Goal: Task Accomplishment & Management: Use online tool/utility

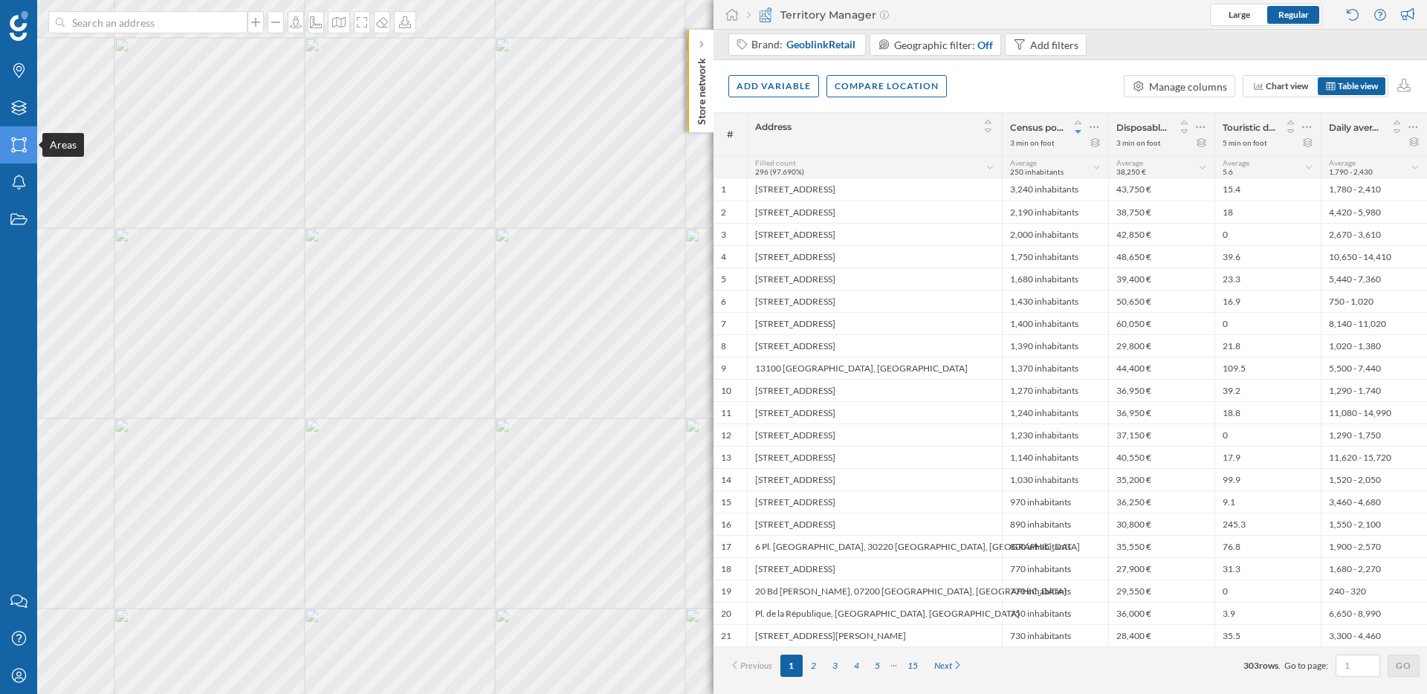
click at [16, 152] on icon "Areas" at bounding box center [19, 144] width 19 height 15
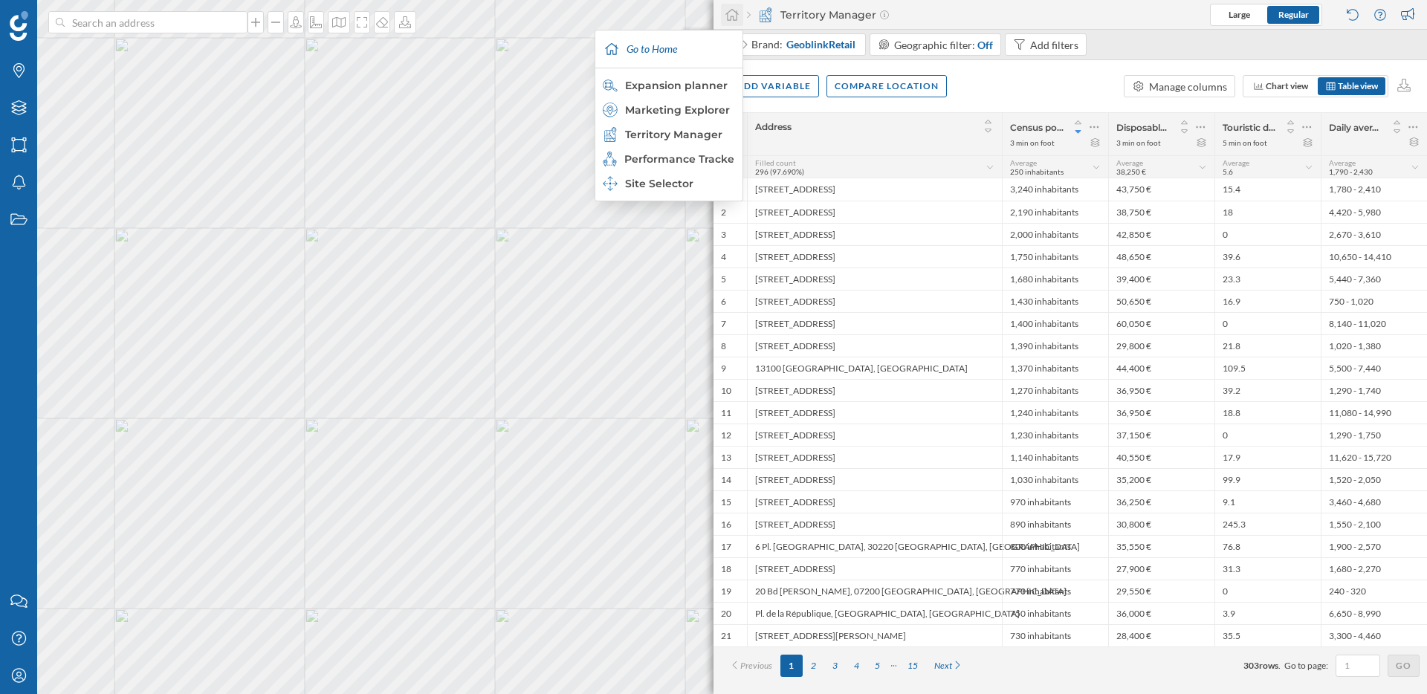
click at [733, 18] on icon at bounding box center [732, 14] width 15 height 13
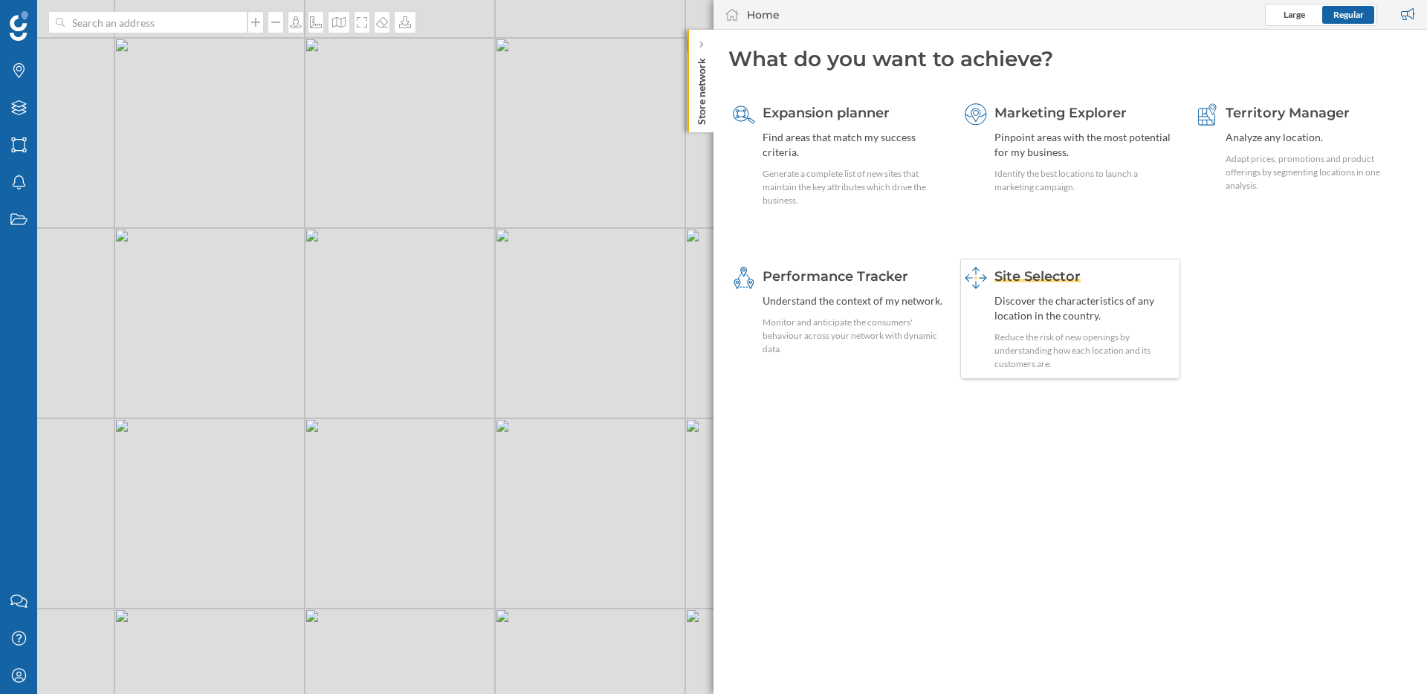
click at [1043, 308] on div "Discover the characteristics of any location in the country." at bounding box center [1085, 309] width 182 height 30
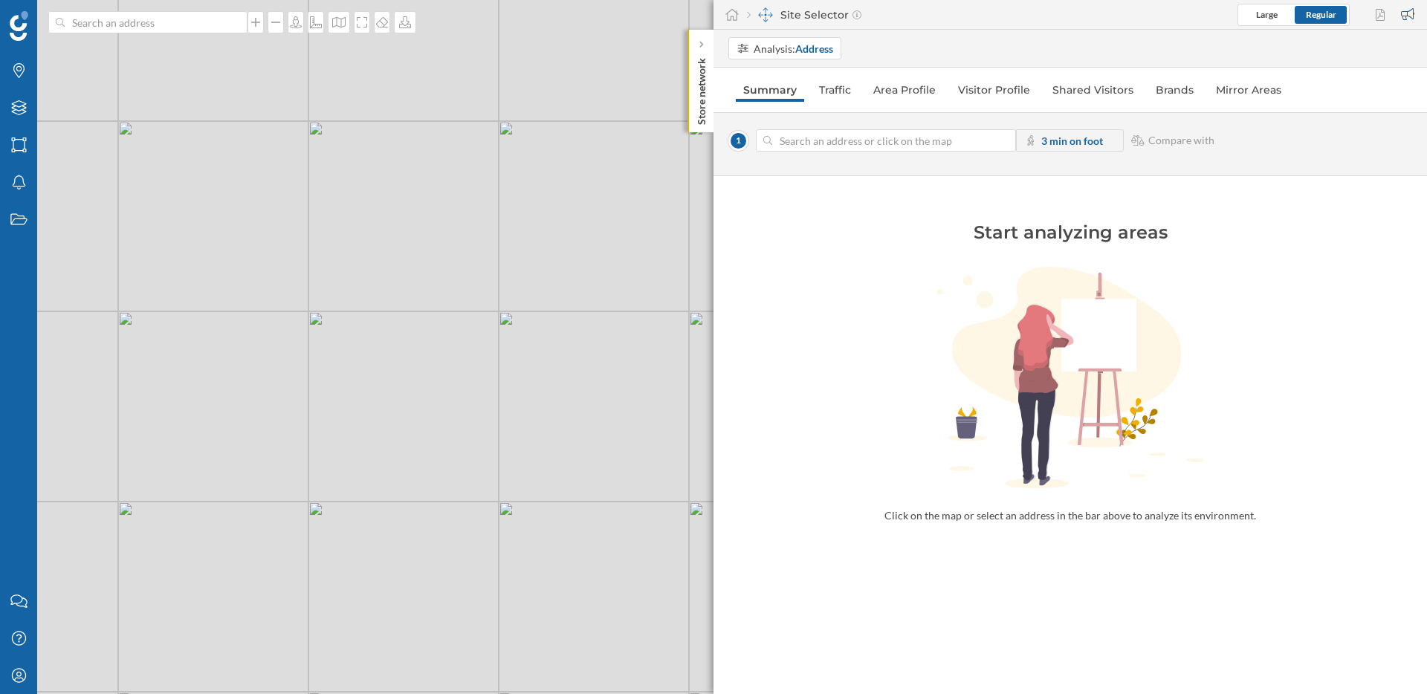
drag, startPoint x: 414, startPoint y: 170, endPoint x: 418, endPoint y: 253, distance: 83.3
click at [418, 253] on div "© Mapbox © OpenStreetMap Improve this map" at bounding box center [713, 347] width 1427 height 694
click at [376, 211] on div "© Mapbox © OpenStreetMap Improve this map" at bounding box center [713, 347] width 1427 height 694
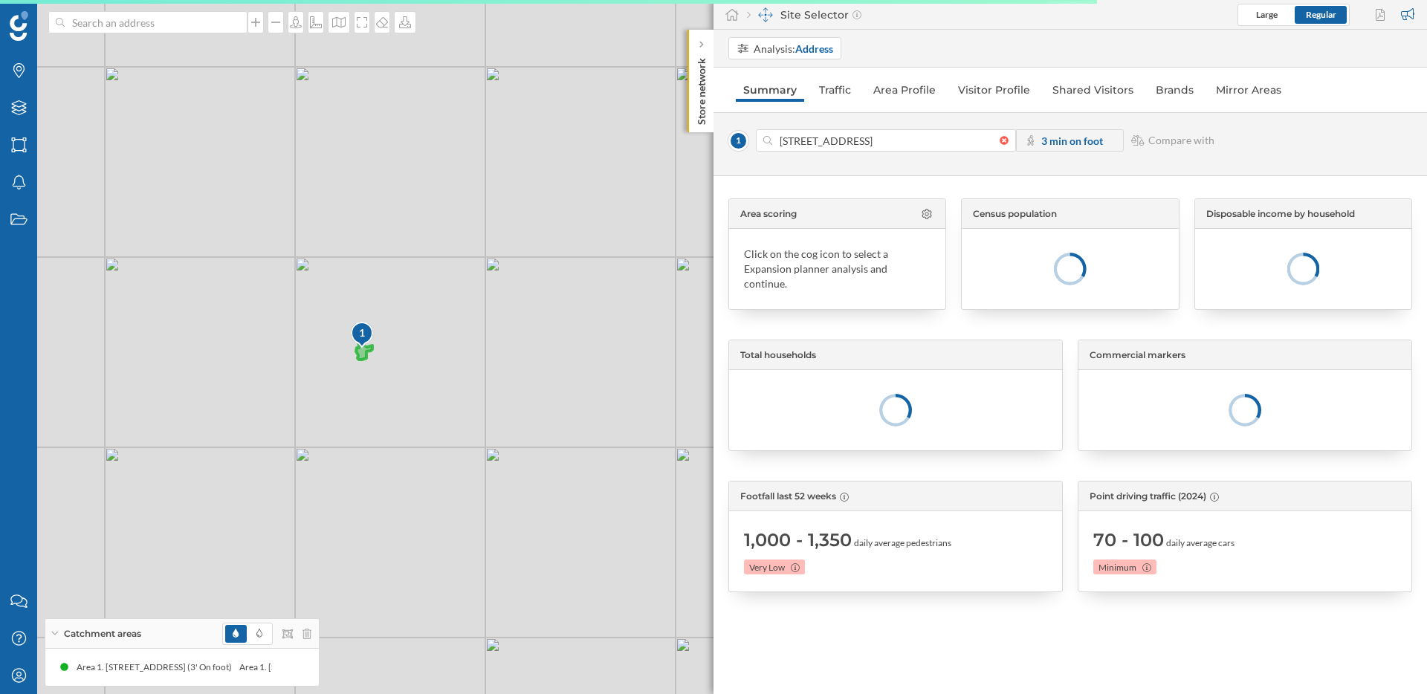
click at [363, 357] on icon at bounding box center [364, 349] width 16 height 22
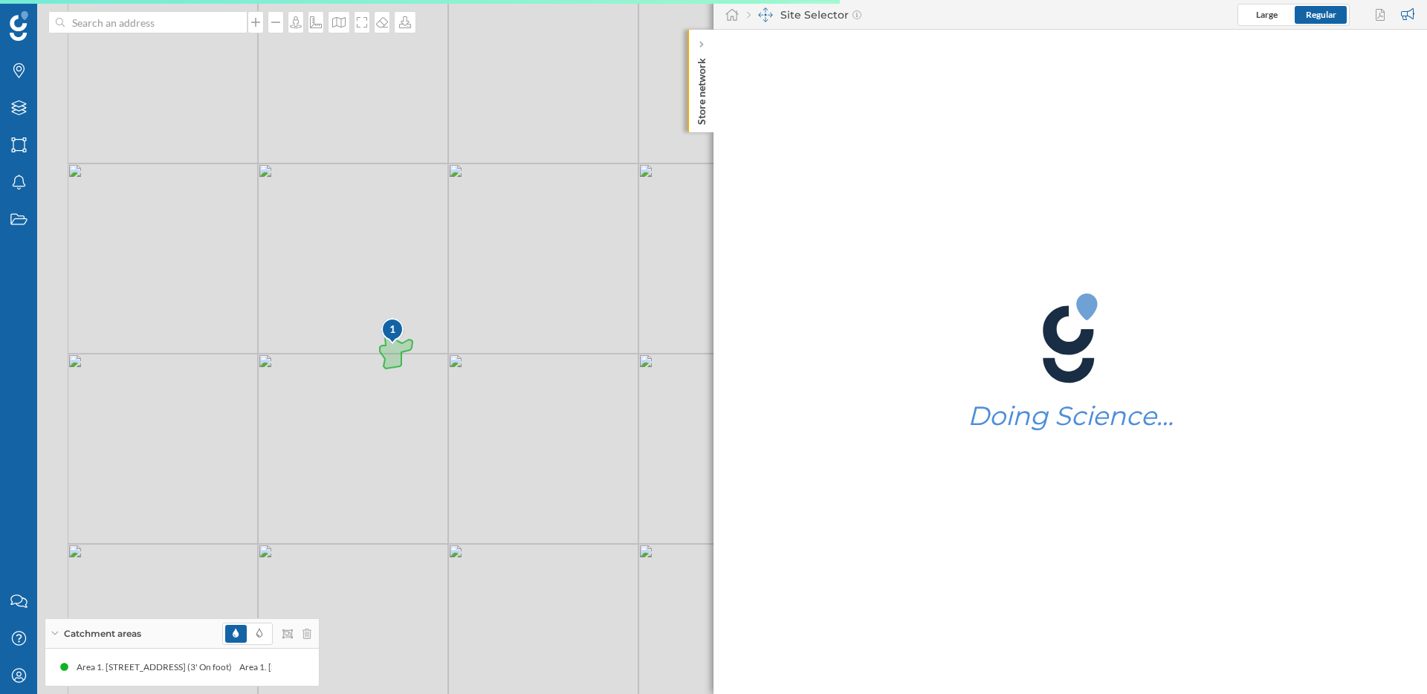
drag, startPoint x: 401, startPoint y: 282, endPoint x: 479, endPoint y: 198, distance: 114.7
click at [479, 198] on div "1 © Mapbox © OpenStreetMap Improve this map" at bounding box center [713, 347] width 1427 height 694
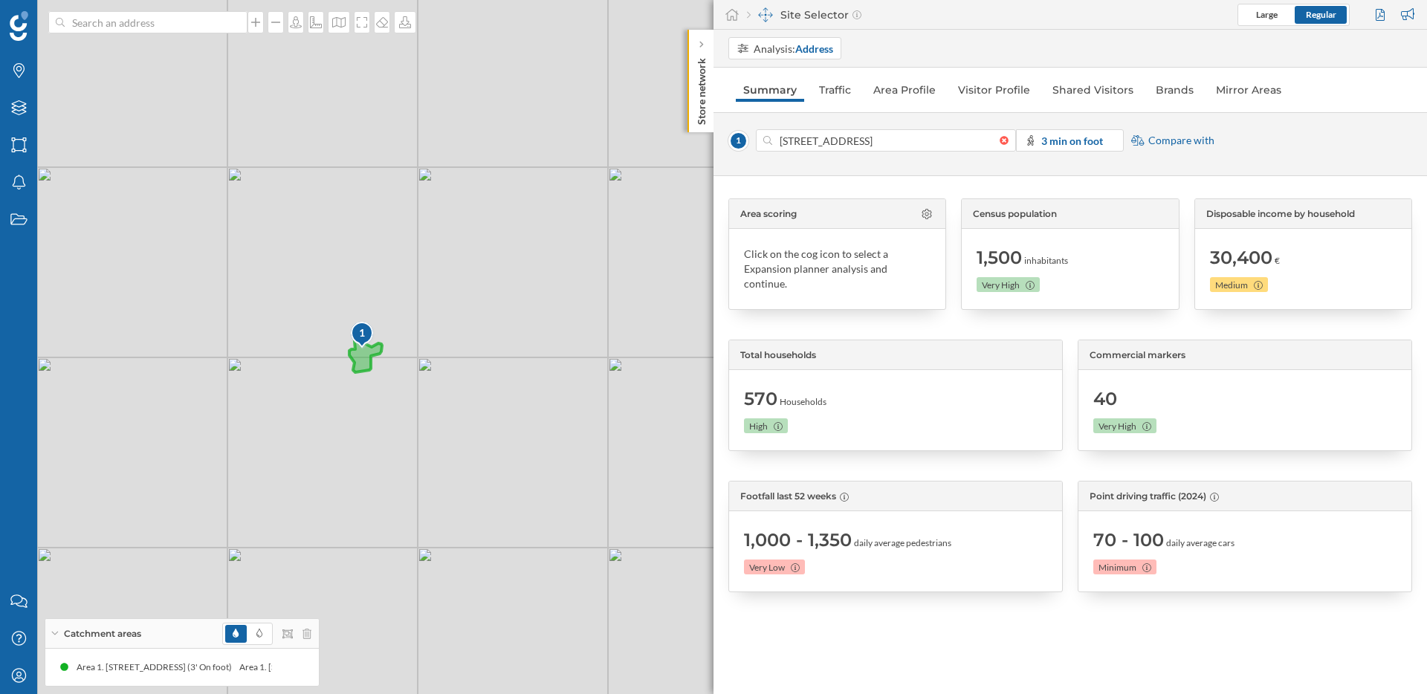
click at [365, 354] on icon at bounding box center [365, 351] width 33 height 42
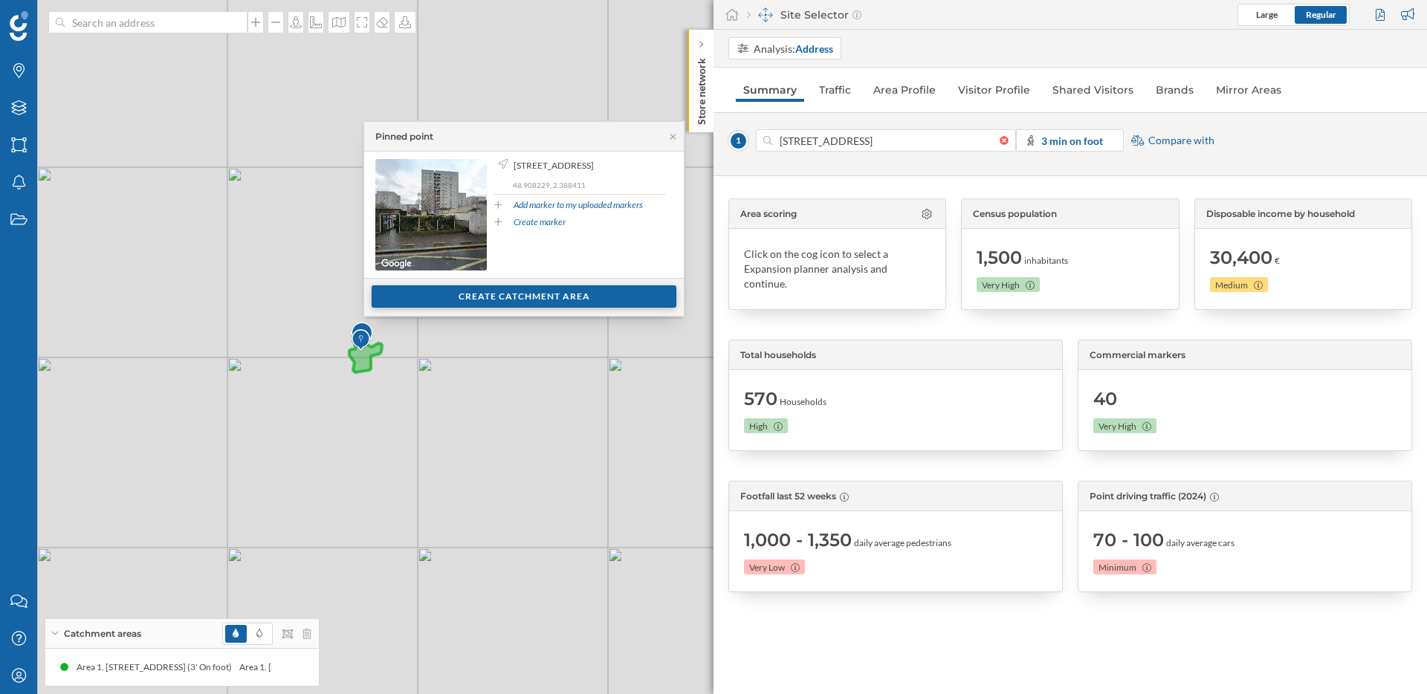
click at [527, 304] on div "Create catchment area" at bounding box center [524, 296] width 305 height 22
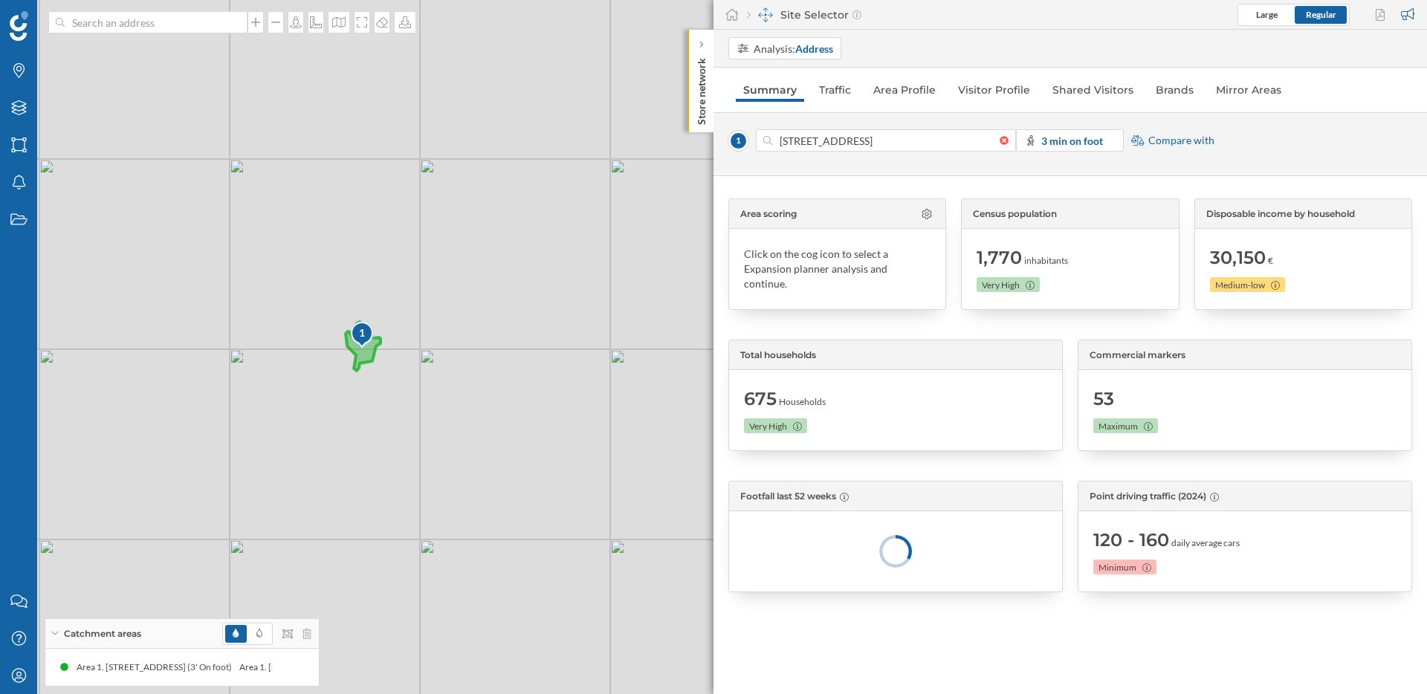
click at [365, 357] on icon at bounding box center [363, 346] width 35 height 49
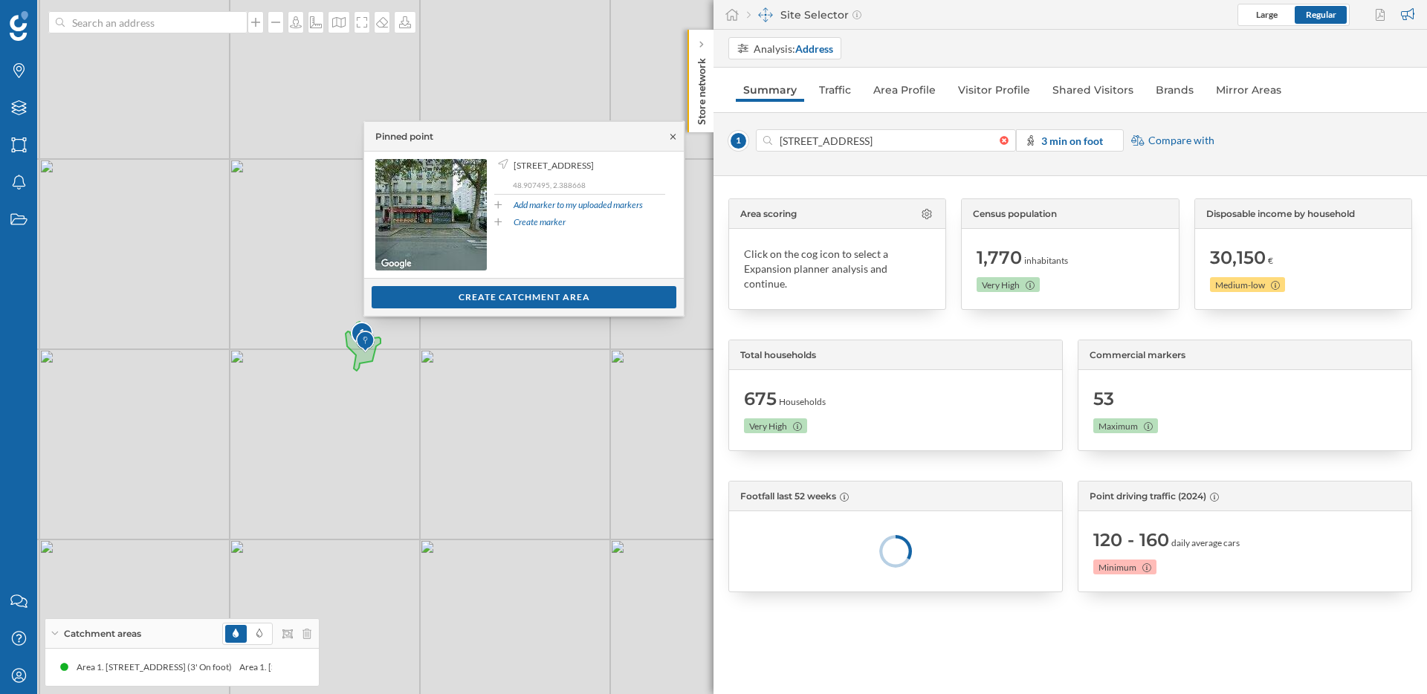
click at [673, 132] on icon at bounding box center [672, 136] width 11 height 9
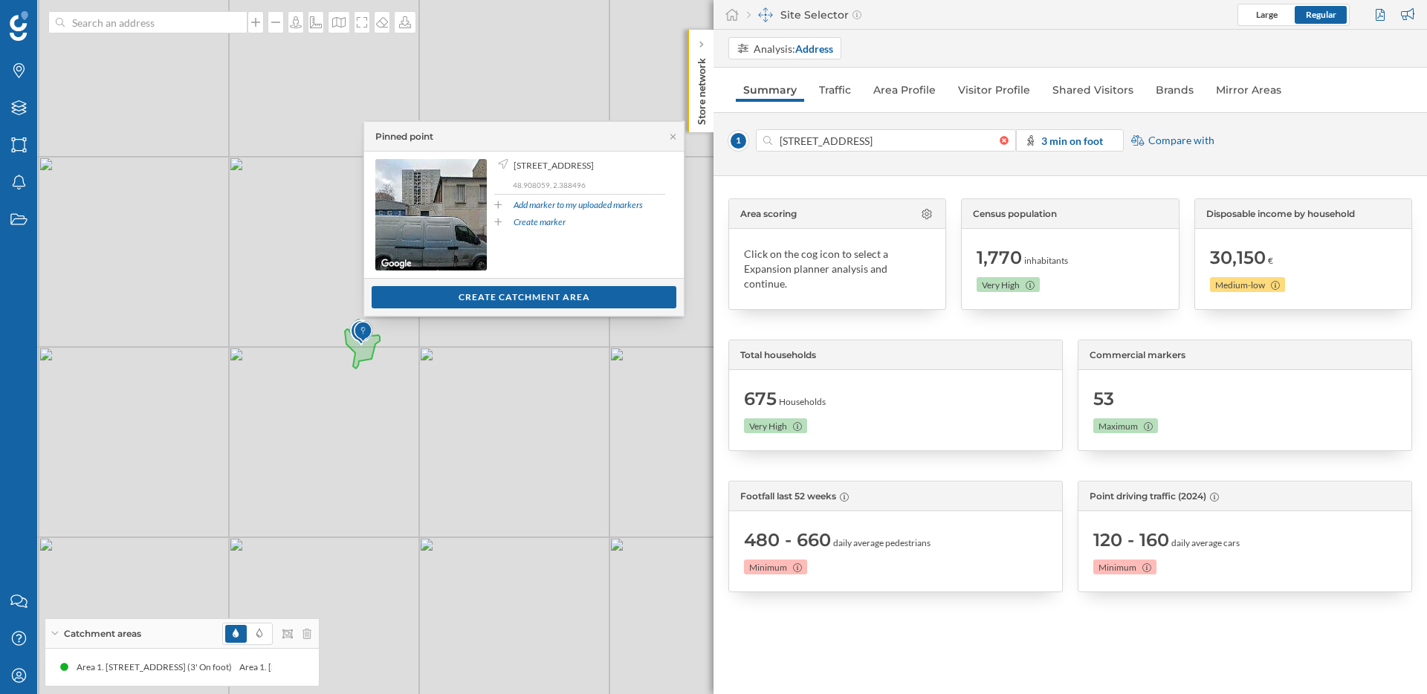
click at [337, 392] on div "1 © Mapbox © OpenStreetMap Improve this map" at bounding box center [713, 347] width 1427 height 694
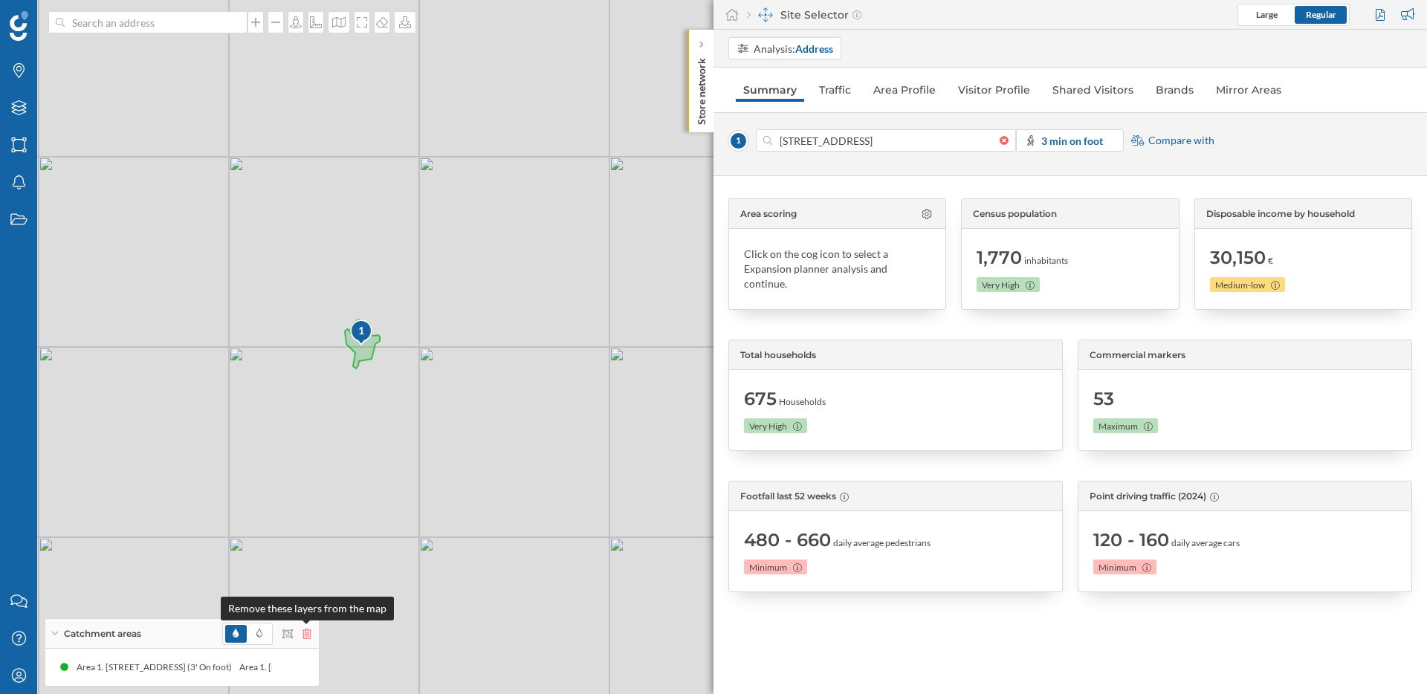
click at [308, 629] on icon at bounding box center [306, 634] width 9 height 10
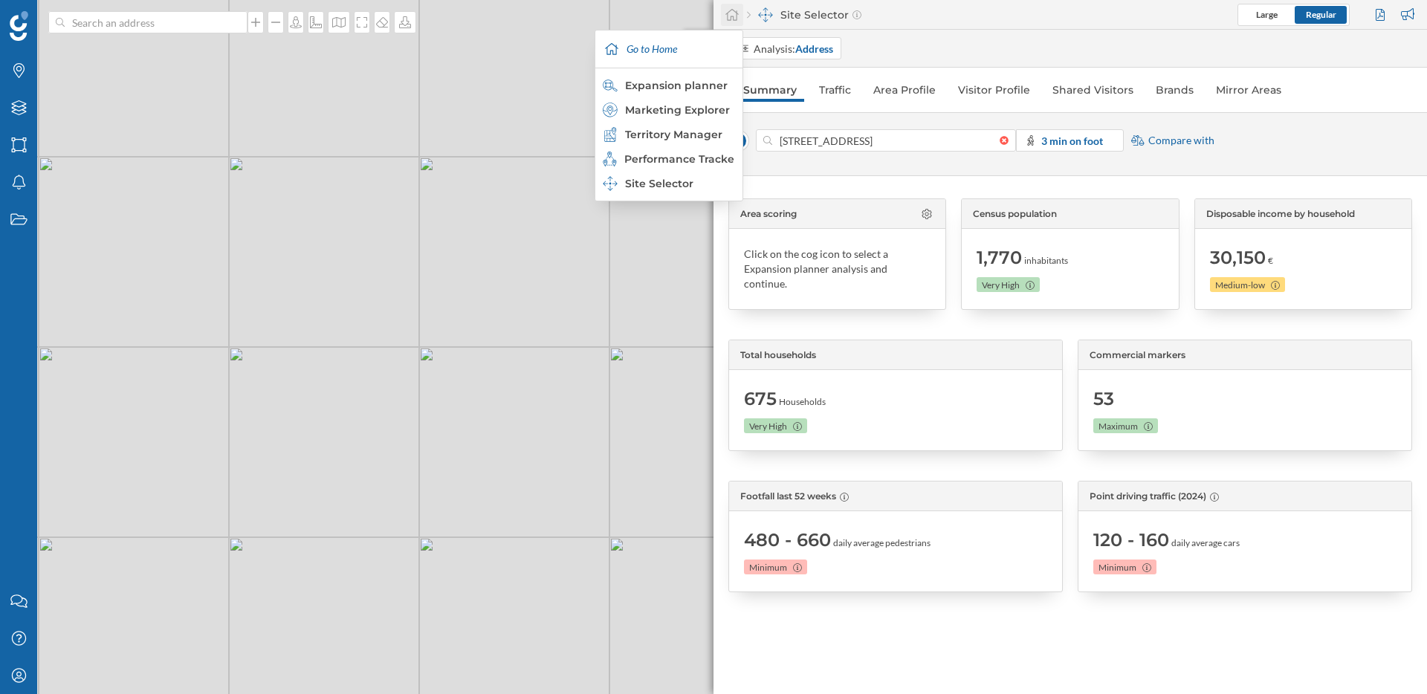
click at [732, 16] on icon at bounding box center [732, 14] width 15 height 13
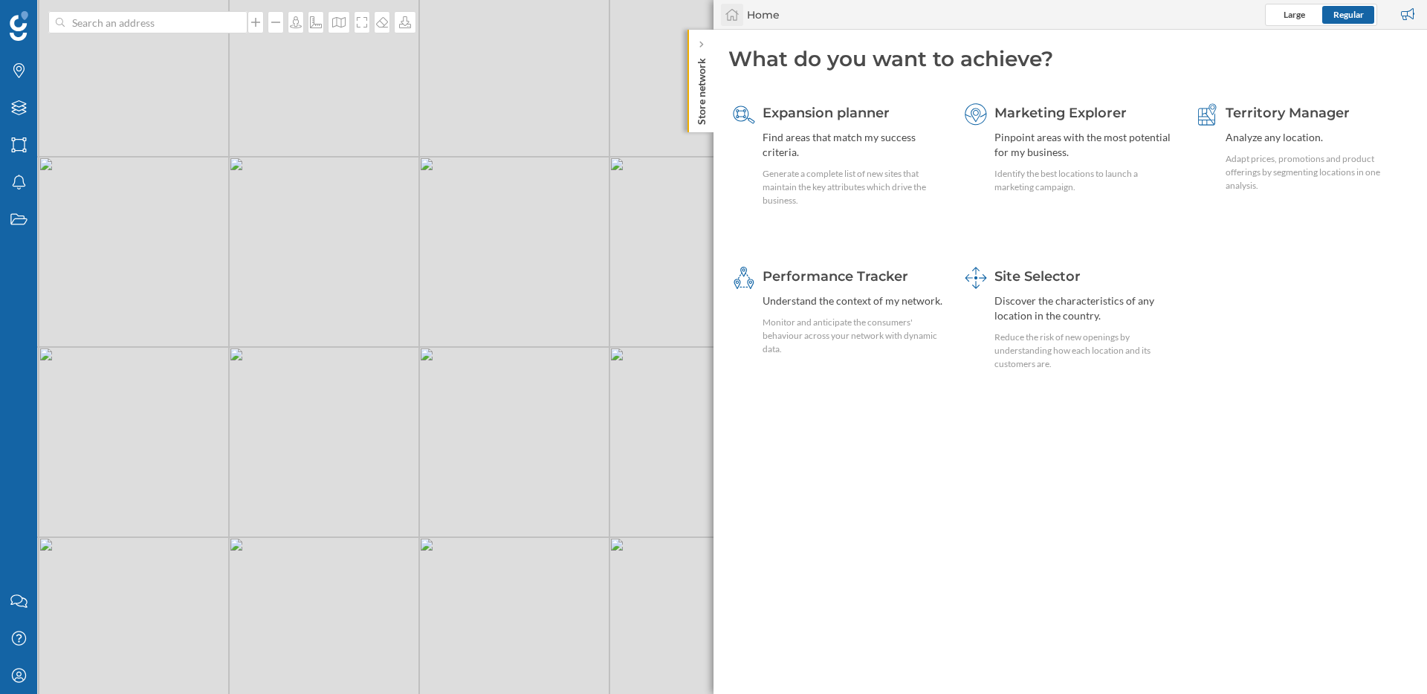
click at [733, 16] on icon at bounding box center [731, 15] width 13 height 12
click at [704, 44] on div at bounding box center [701, 44] width 15 height 15
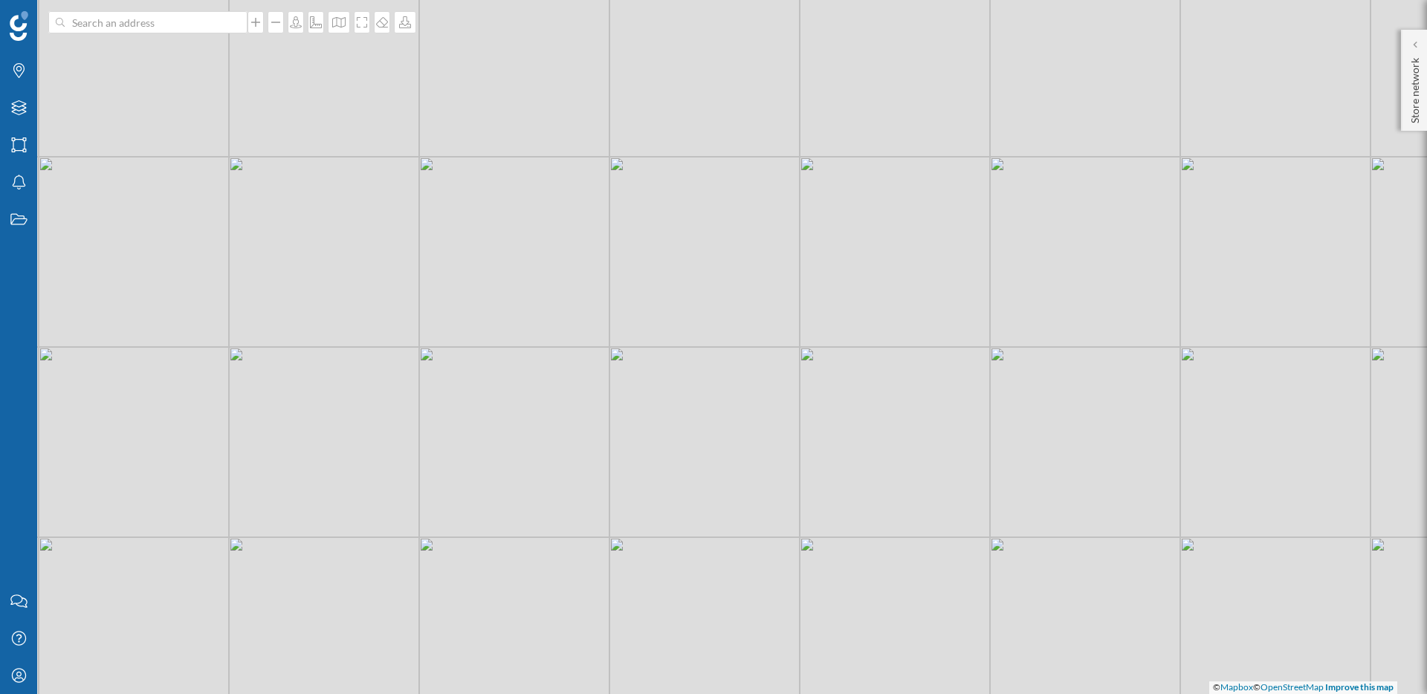
click at [303, 274] on div "© Mapbox © OpenStreetMap Improve this map" at bounding box center [713, 347] width 1427 height 694
click at [1416, 45] on icon at bounding box center [1414, 44] width 4 height 7
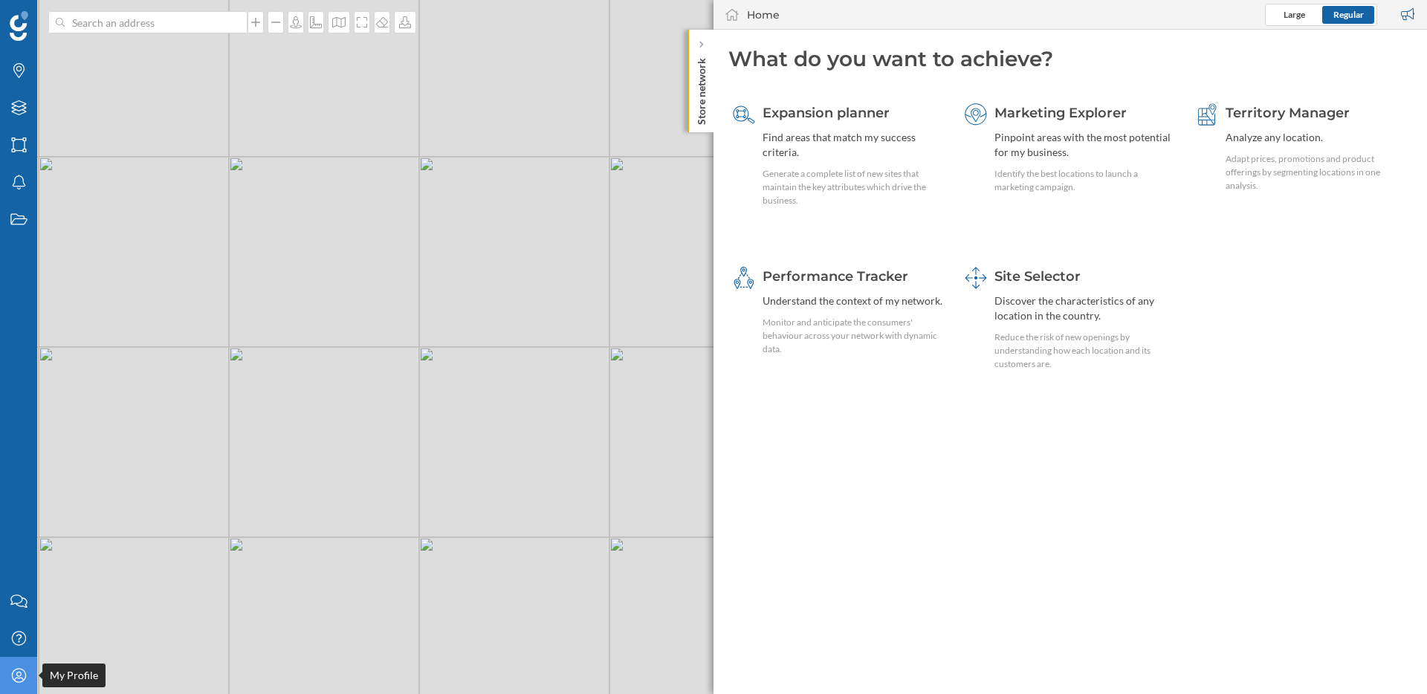
click at [16, 678] on icon at bounding box center [18, 675] width 14 height 14
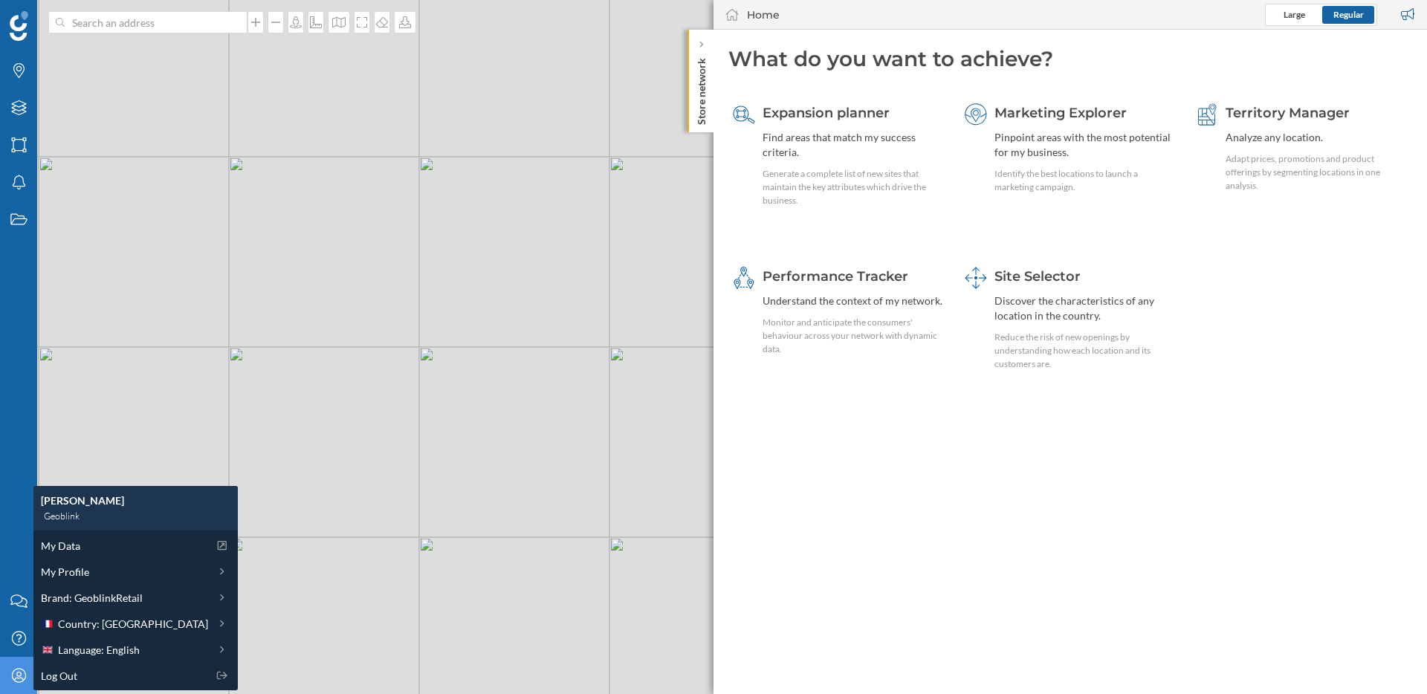
click at [12, 355] on div "Brands Layers Areas Notifications States" at bounding box center [18, 291] width 37 height 583
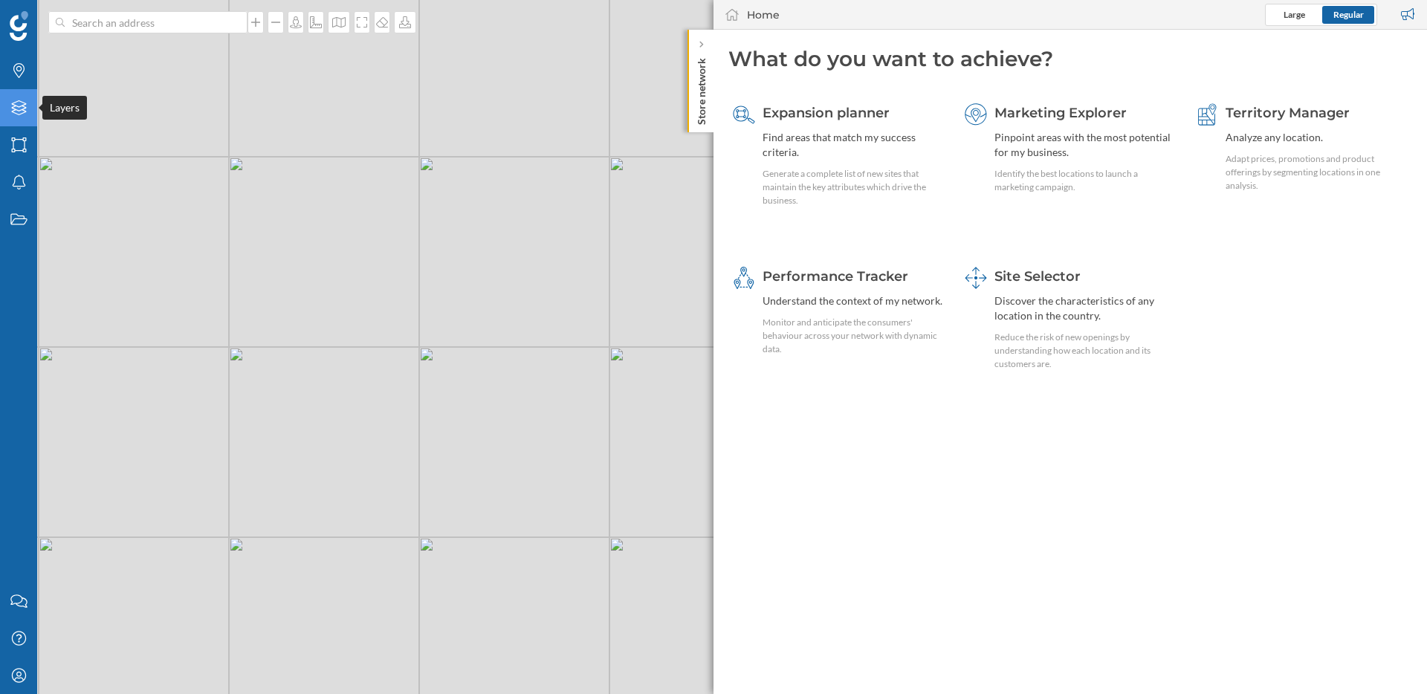
click at [26, 114] on icon "Layers" at bounding box center [19, 107] width 19 height 15
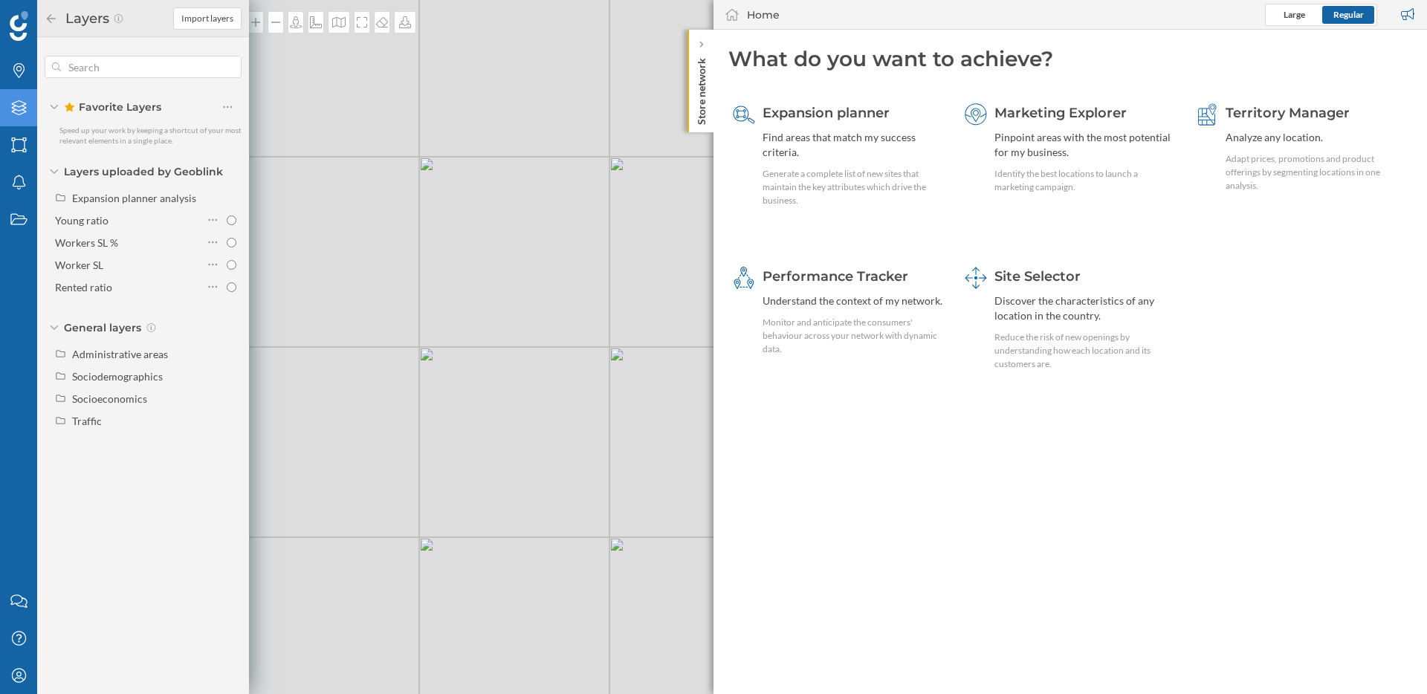
click at [47, 19] on icon at bounding box center [51, 18] width 13 height 10
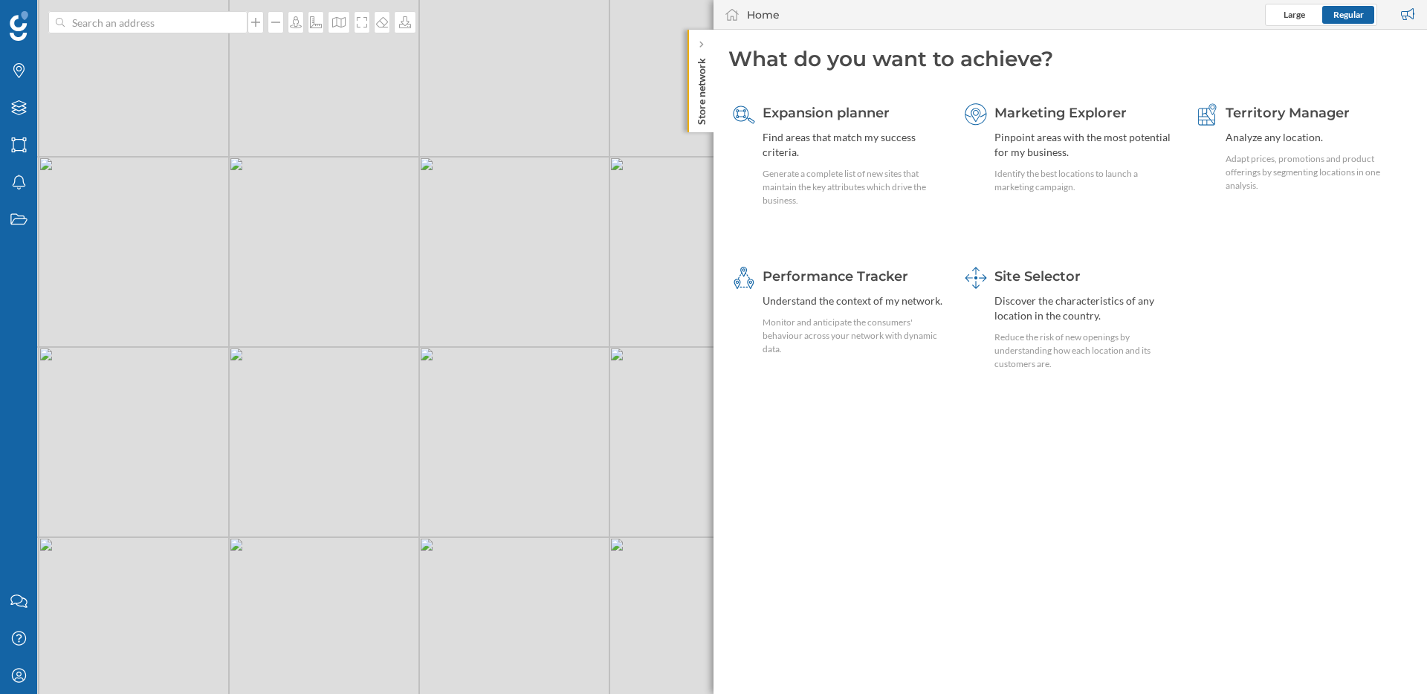
click at [354, 184] on div "© Mapbox © OpenStreetMap Improve this map" at bounding box center [713, 347] width 1427 height 694
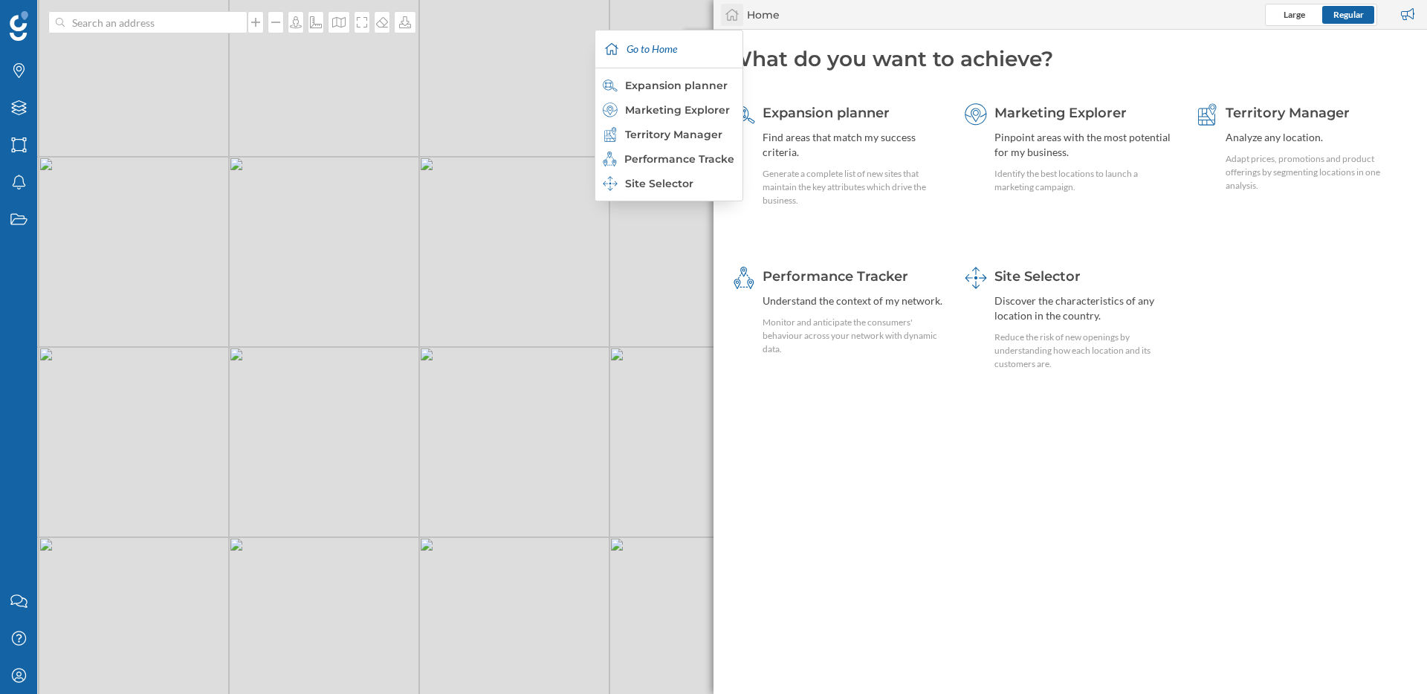
click at [728, 17] on icon at bounding box center [732, 14] width 15 height 13
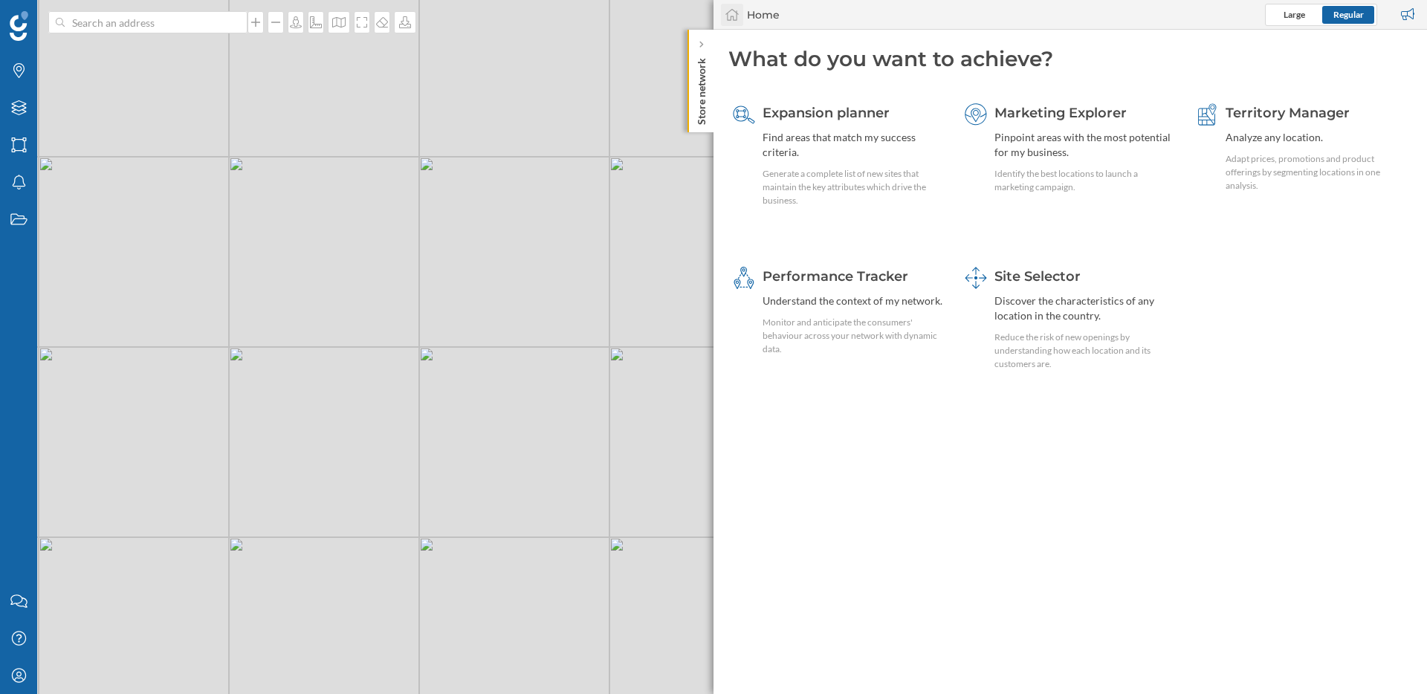
click at [728, 17] on icon at bounding box center [732, 14] width 15 height 13
click at [741, 21] on div at bounding box center [732, 15] width 22 height 22
click at [515, 332] on div "© Mapbox © OpenStreetMap Improve this map" at bounding box center [713, 347] width 1427 height 694
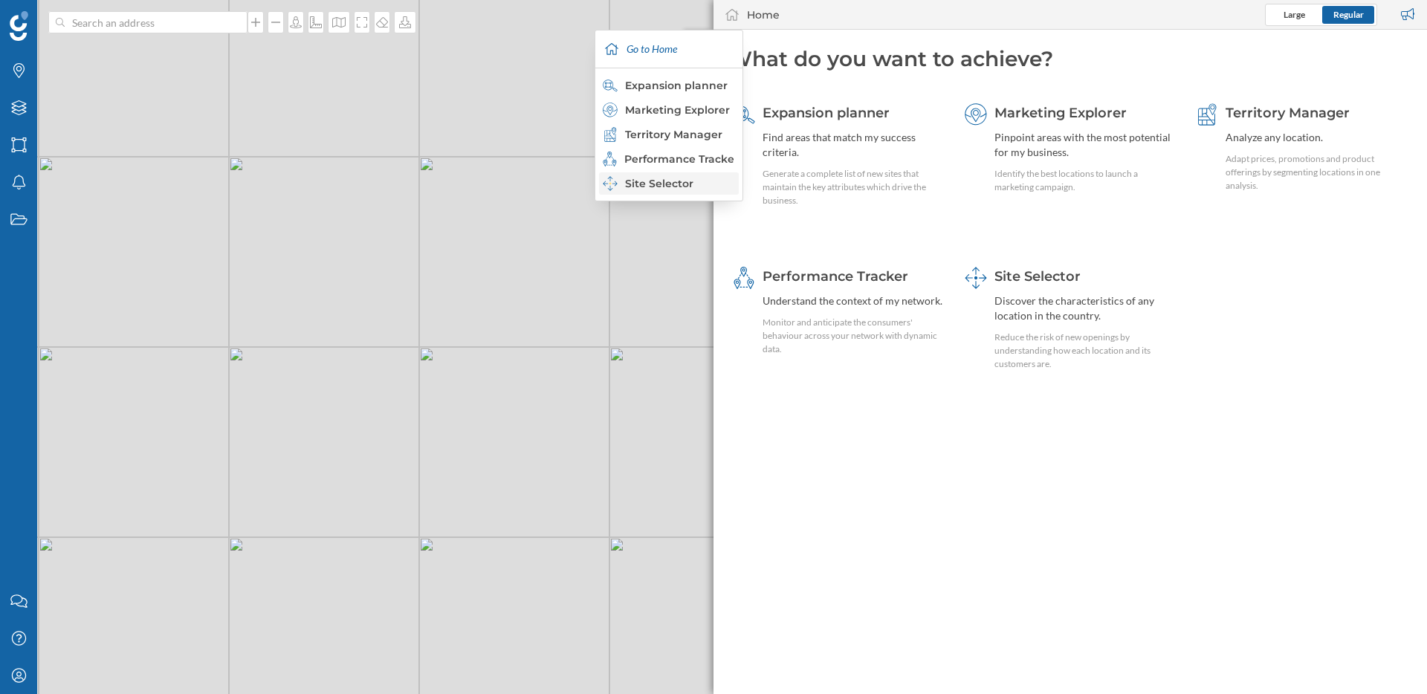
click at [680, 177] on div "Site Selector" at bounding box center [668, 183] width 131 height 15
